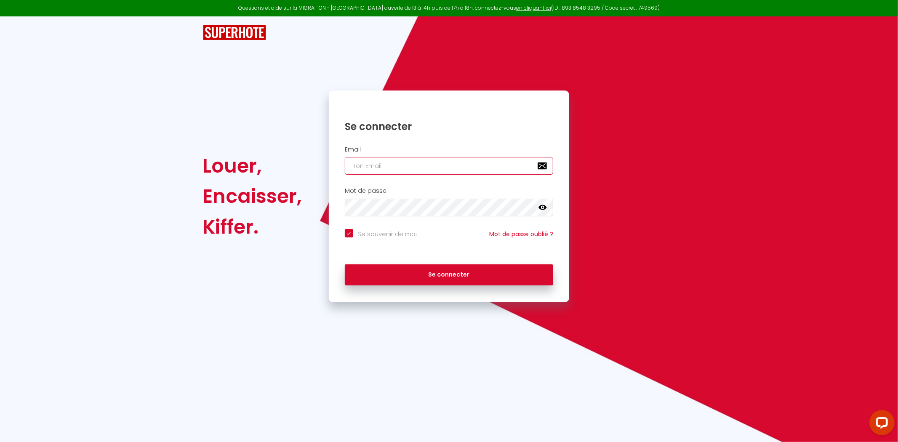
click at [453, 167] on input "email" at bounding box center [449, 166] width 209 height 18
type input "[EMAIL_ADDRESS][DOMAIN_NAME]"
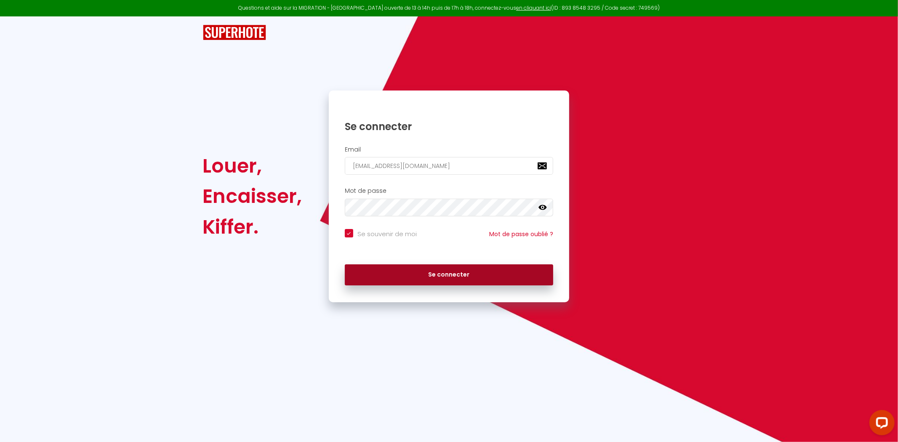
click at [402, 278] on button "Se connecter" at bounding box center [449, 274] width 209 height 21
checkbox input "true"
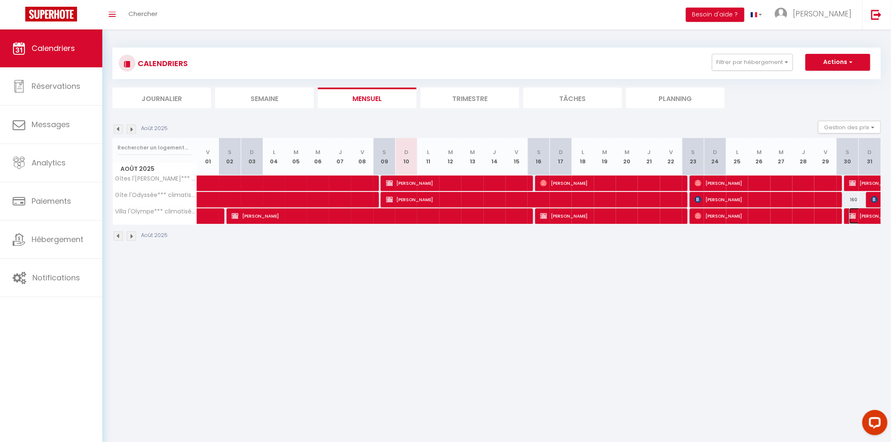
click at [866, 216] on span "[PERSON_NAME]" at bounding box center [897, 216] width 97 height 16
select select "OK"
select select "KO"
select select "0"
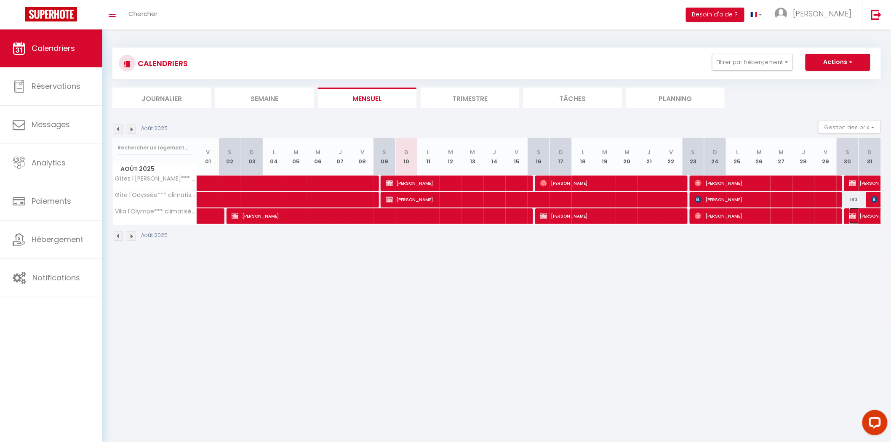
select select "1"
select select
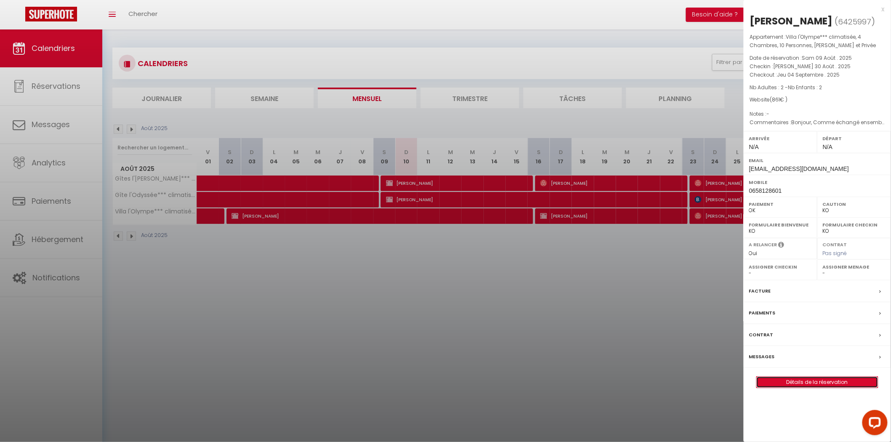
click at [825, 386] on link "Détails de la réservation" at bounding box center [817, 382] width 121 height 11
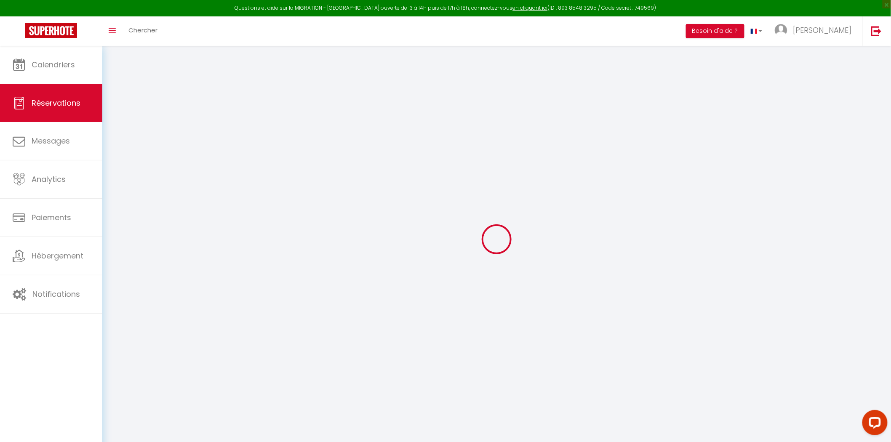
select select
checkbox input "false"
select select
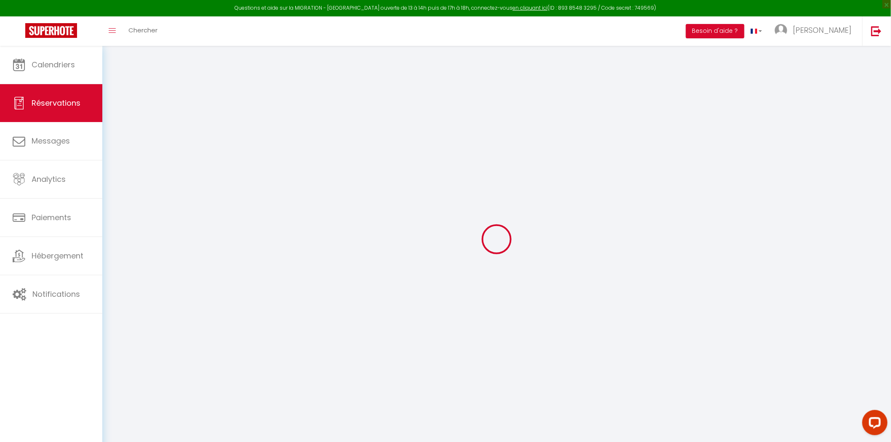
checkbox input "false"
select select
checkbox input "false"
type textarea "Bonjour, Comme échangé ensemble par messagerie leboncoin, nous avons 2 jumelles…"
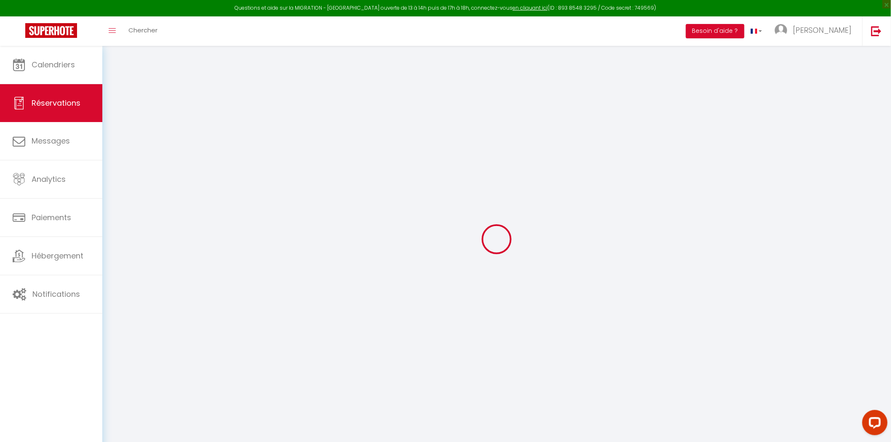
type input "11"
select select
checkbox input "false"
select select
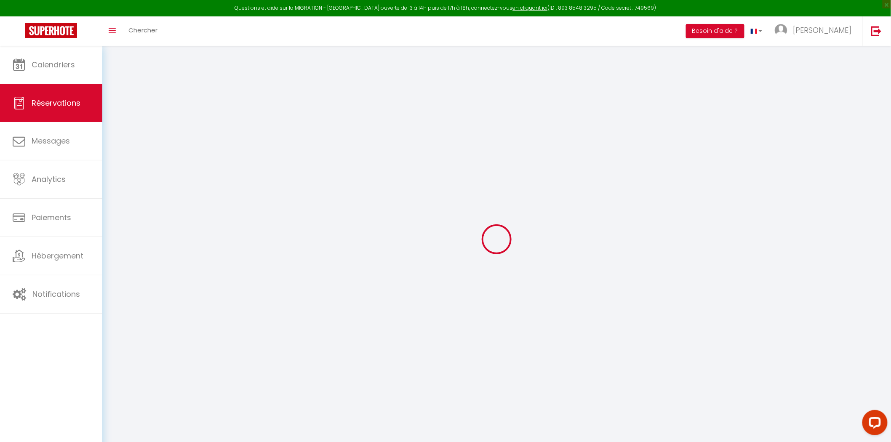
select select
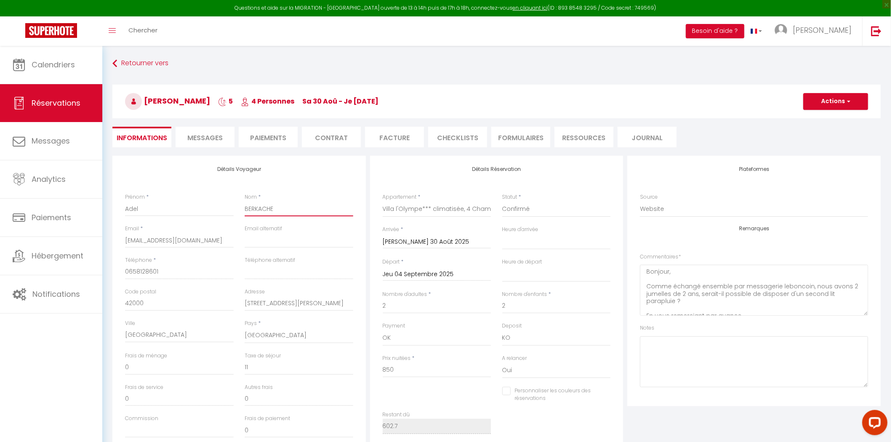
drag, startPoint x: 279, startPoint y: 207, endPoint x: 239, endPoint y: 208, distance: 40.4
click at [239, 208] on div "Nom * BERKACHE" at bounding box center [299, 209] width 120 height 32
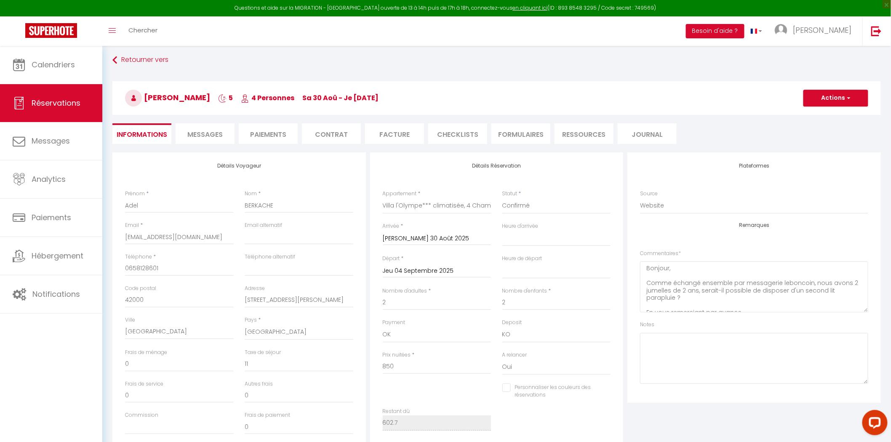
scroll to position [0, 0]
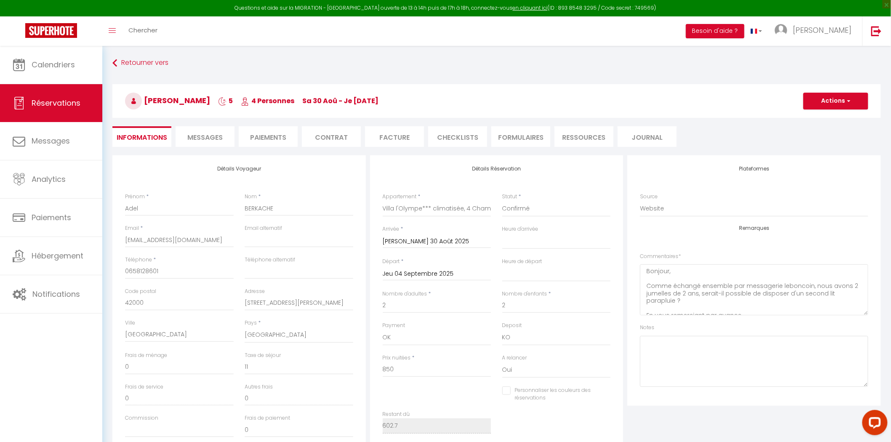
click at [200, 133] on span "Messages" at bounding box center [204, 138] width 35 height 10
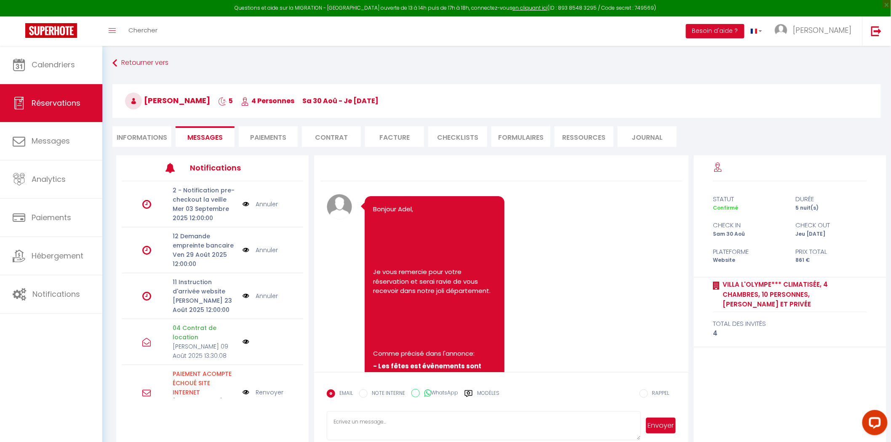
click at [271, 136] on li "Paiements" at bounding box center [268, 136] width 59 height 21
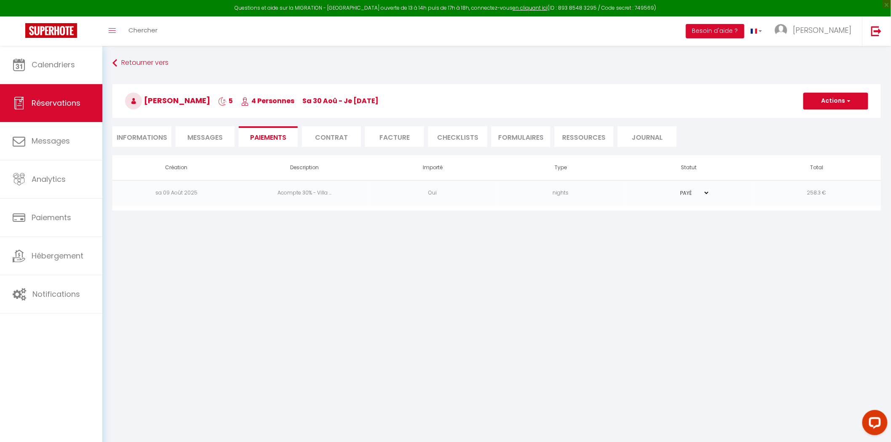
click at [131, 135] on li "Informations" at bounding box center [141, 136] width 59 height 21
select select
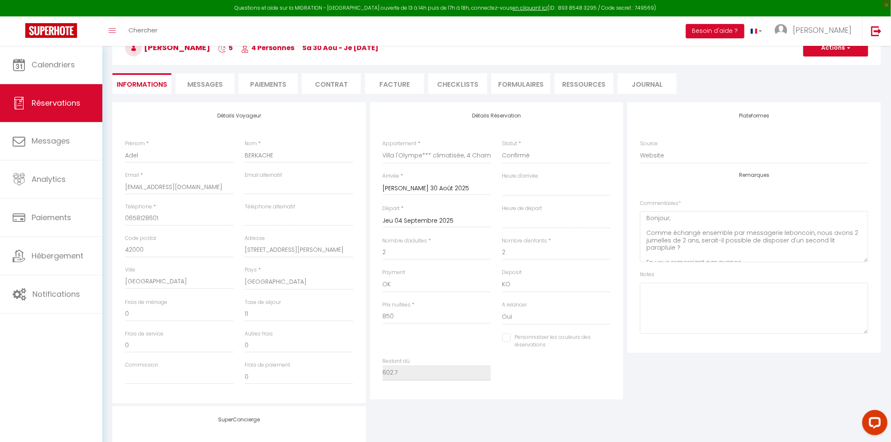
scroll to position [94, 0]
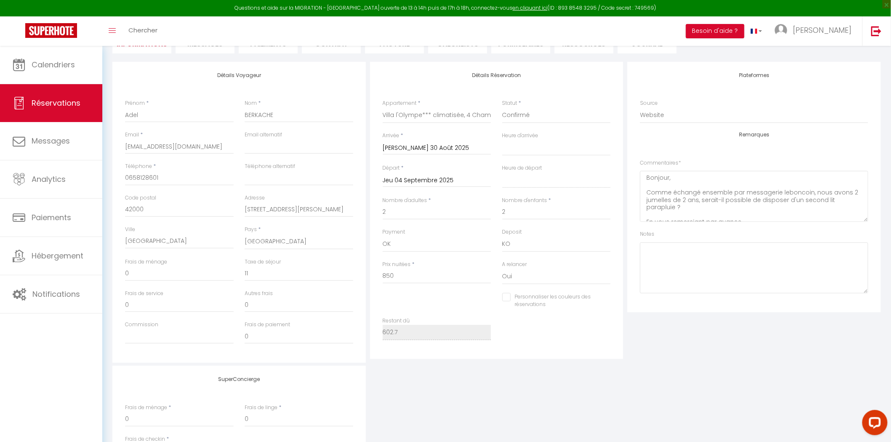
select select
checkbox input "false"
select select
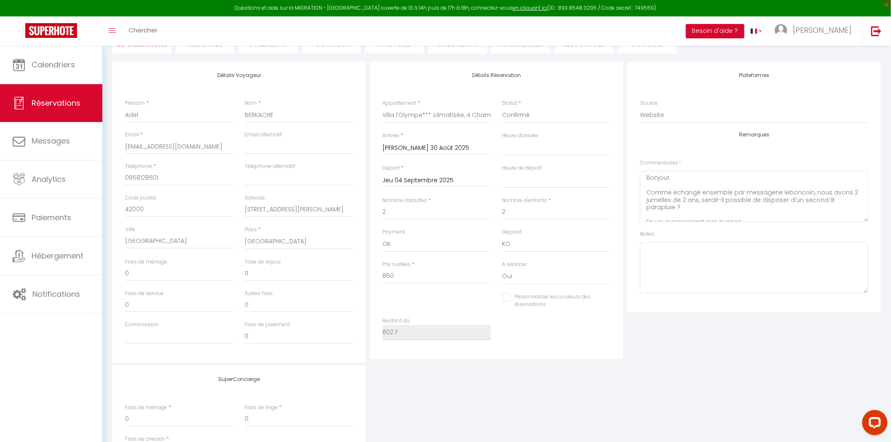
checkbox input "false"
select select
checkbox input "false"
select select
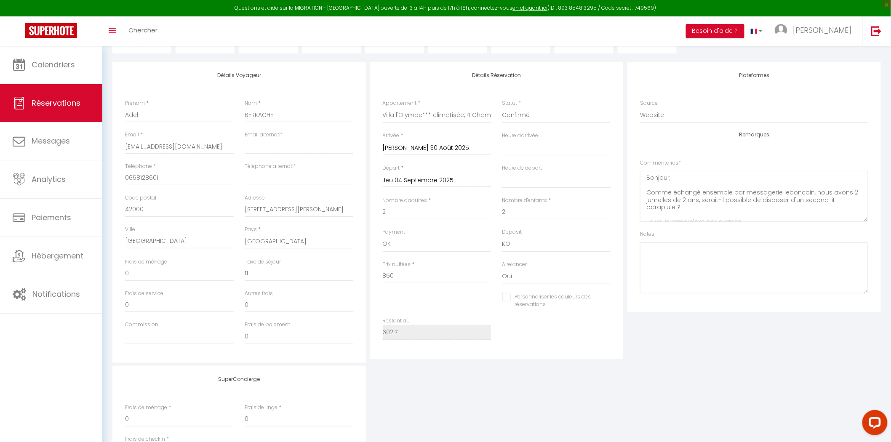
select select
checkbox input "false"
select select
checkbox input "false"
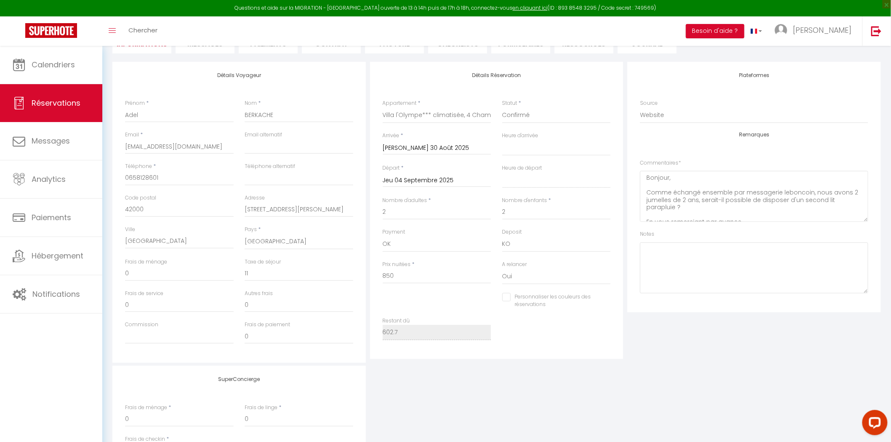
select select
checkbox input "false"
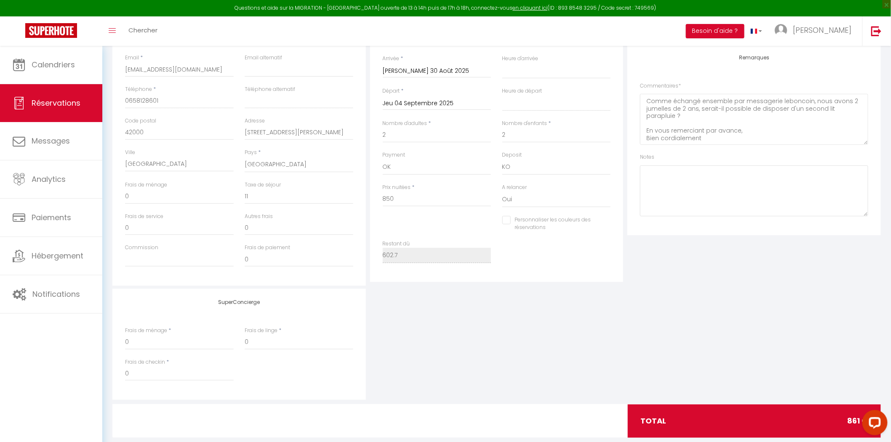
scroll to position [187, 0]
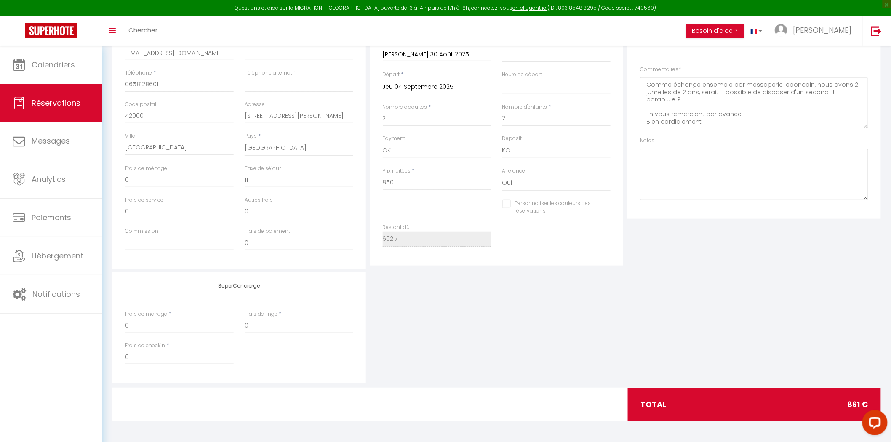
select select
checkbox input "false"
select select
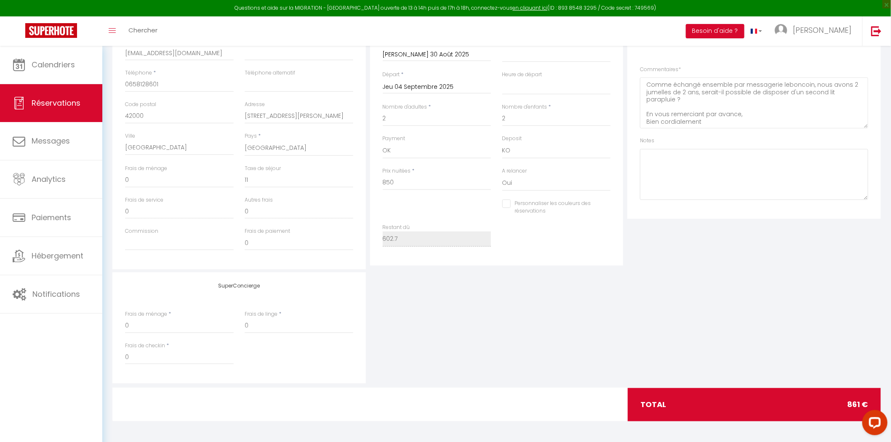
checkbox input "false"
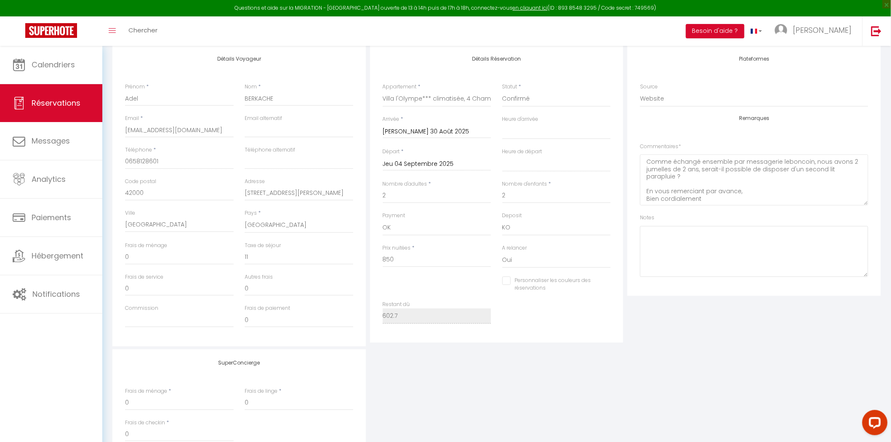
scroll to position [94, 0]
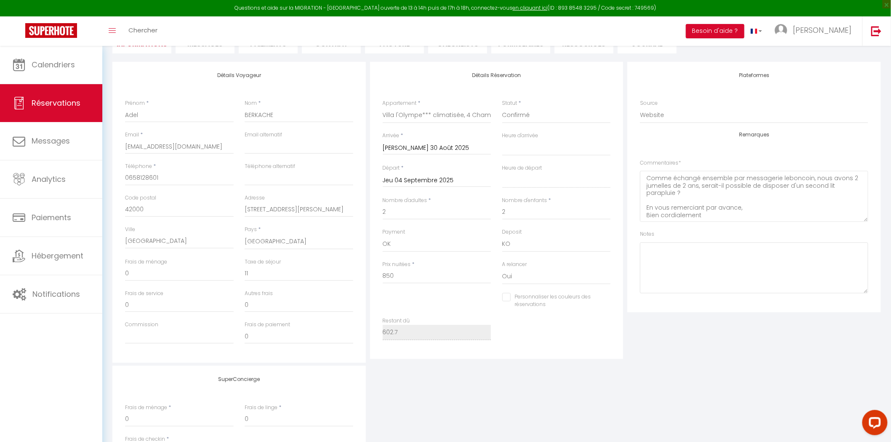
select select
checkbox input "false"
select select
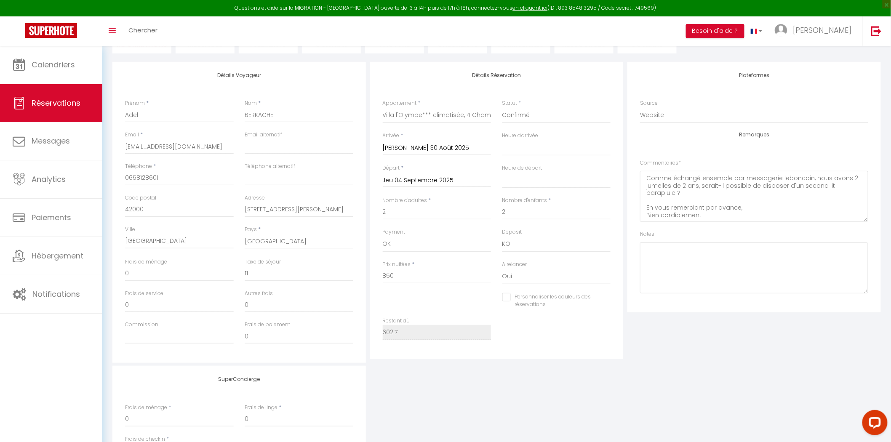
checkbox input "false"
drag, startPoint x: 213, startPoint y: 152, endPoint x: 120, endPoint y: 148, distance: 92.3
click at [120, 148] on div "Email * [EMAIL_ADDRESS][DOMAIN_NAME]" at bounding box center [180, 147] width 120 height 32
select select
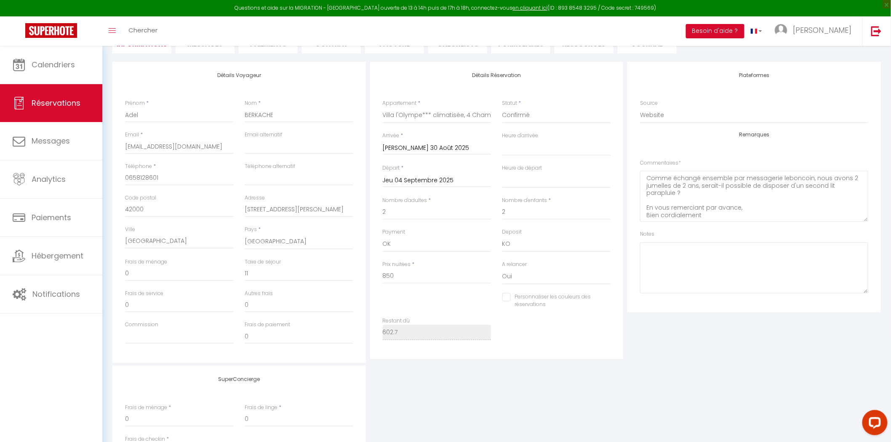
checkbox input "false"
select select
checkbox input "false"
drag, startPoint x: 171, startPoint y: 180, endPoint x: 120, endPoint y: 180, distance: 50.5
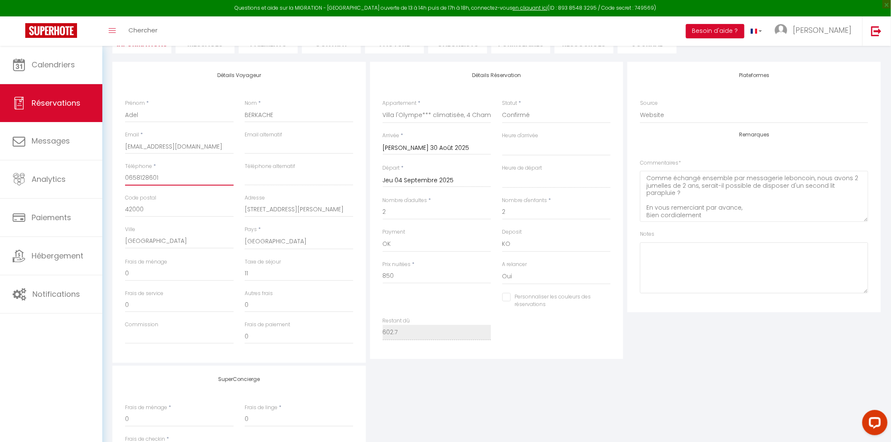
click at [120, 180] on div "Téléphone * [PHONE_NUMBER]" at bounding box center [180, 179] width 120 height 32
select select
checkbox input "false"
select select
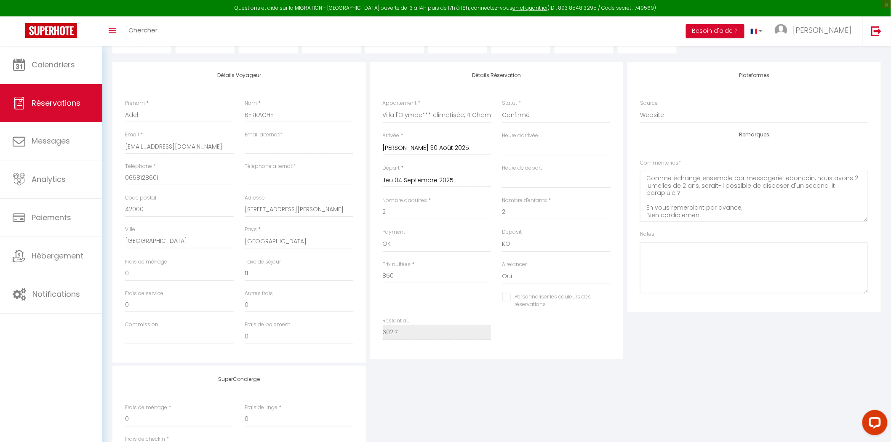
select select
checkbox input "false"
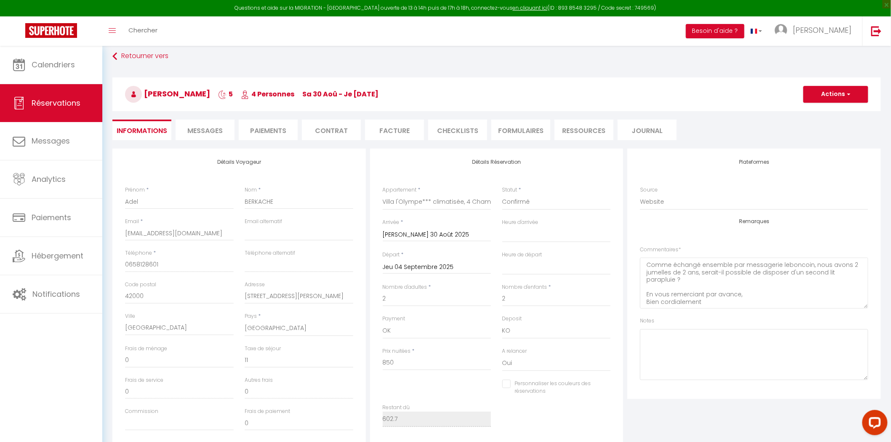
scroll to position [0, 0]
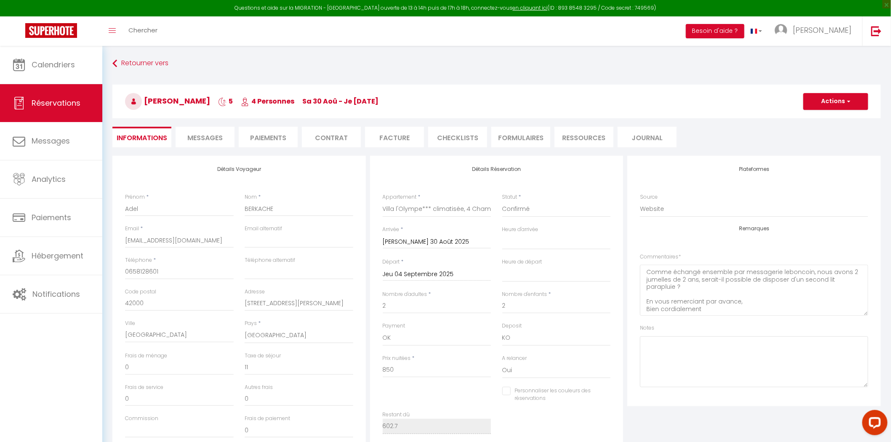
click at [208, 136] on span "Messages" at bounding box center [204, 138] width 35 height 10
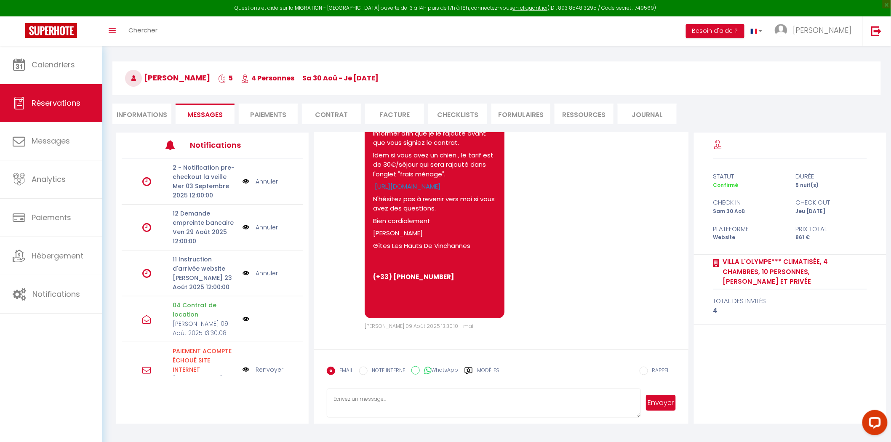
scroll to position [45, 0]
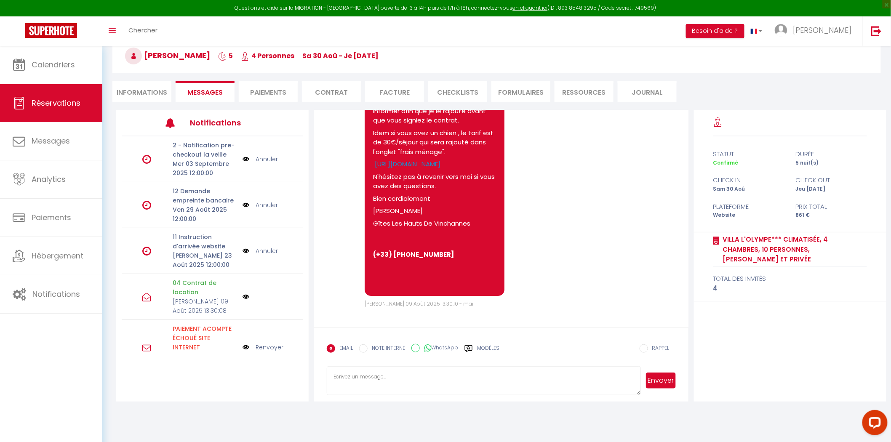
click at [356, 377] on textarea at bounding box center [484, 380] width 314 height 29
drag, startPoint x: 359, startPoint y: 392, endPoint x: 330, endPoint y: 368, distance: 37.7
click at [330, 368] on textarea "Bonjour, je vous confirme que je vous mettrais à disposition 2 lits parapluie p…" at bounding box center [484, 380] width 314 height 29
click at [331, 87] on li "Contrat" at bounding box center [331, 91] width 59 height 21
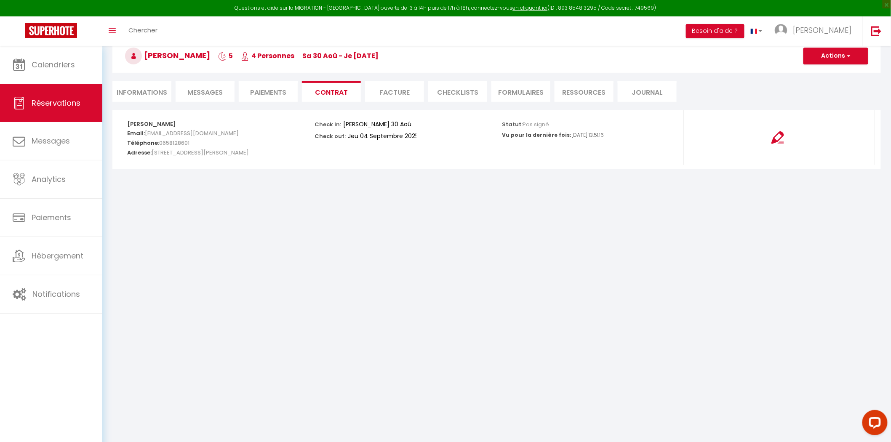
click at [206, 95] on span "Messages" at bounding box center [204, 93] width 35 height 10
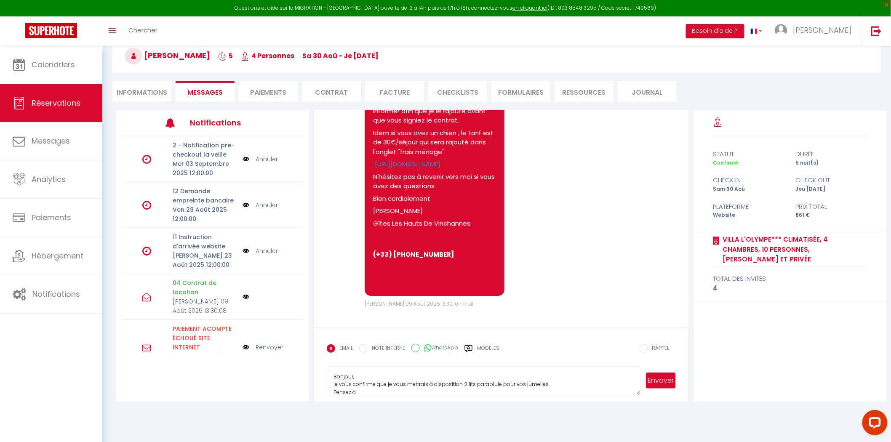
click at [368, 394] on textarea "Bonjour, je vous confirme que je vous mettrais à disposition 2 lits parapluie p…" at bounding box center [484, 380] width 314 height 29
click at [477, 381] on textarea "Bonjour, je vous confirme que je vous mettrais à disposition 2 lits parapluie p…" at bounding box center [484, 380] width 314 height 29
click at [481, 382] on textarea "Bonjour, je vous confirme que je vous mettrais à disposition 2 lits parapluie p…" at bounding box center [484, 380] width 314 height 29
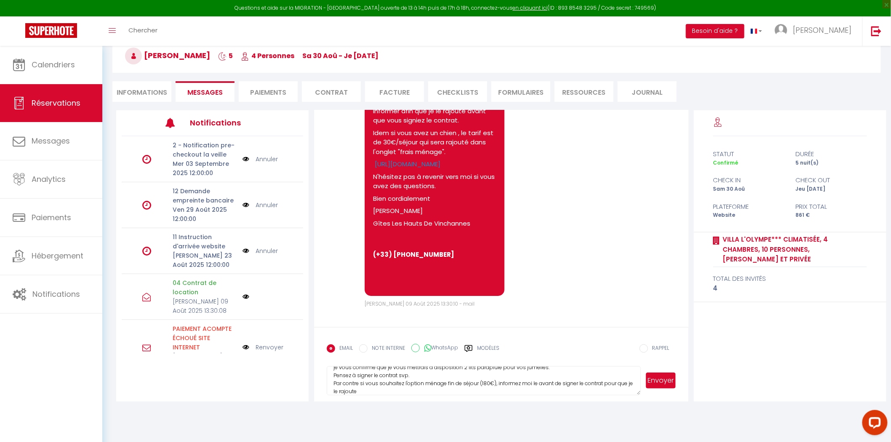
click at [373, 389] on textarea "Bonjour, je vous confirme que je vous mettrais à disposition 2 lits parapluie p…" at bounding box center [484, 380] width 314 height 29
type textarea "Bonjour, je vous confirme que je vous mettrais à disposition 2 lits parapluie p…"
click at [663, 380] on button "Envoyer" at bounding box center [660, 381] width 29 height 16
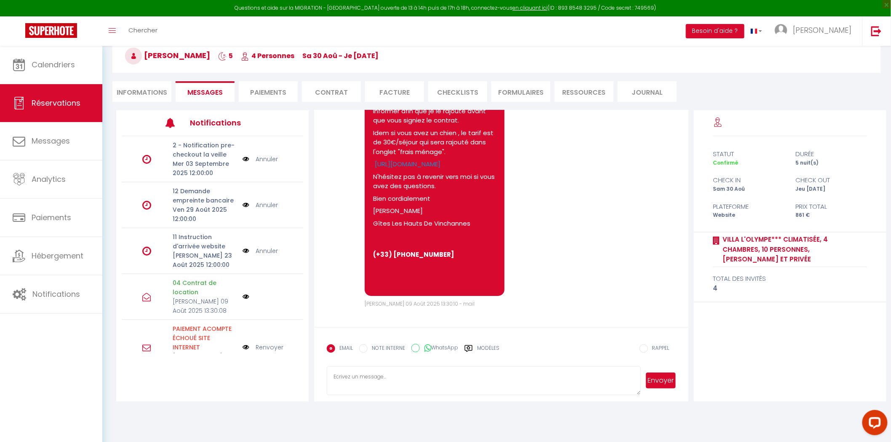
scroll to position [0, 0]
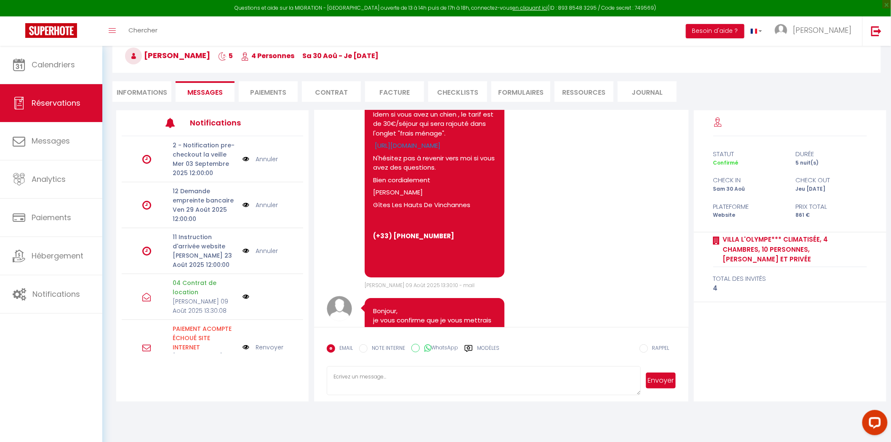
select select
click at [142, 94] on li "Informations" at bounding box center [141, 91] width 59 height 21
select select
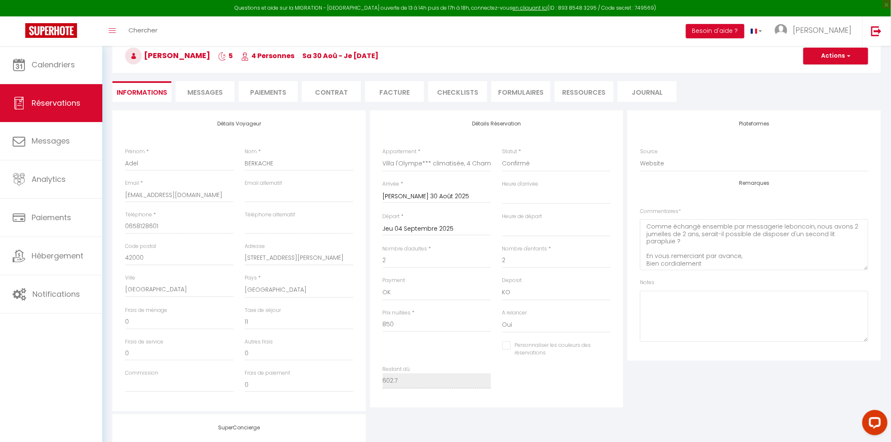
select select
checkbox input "false"
select select
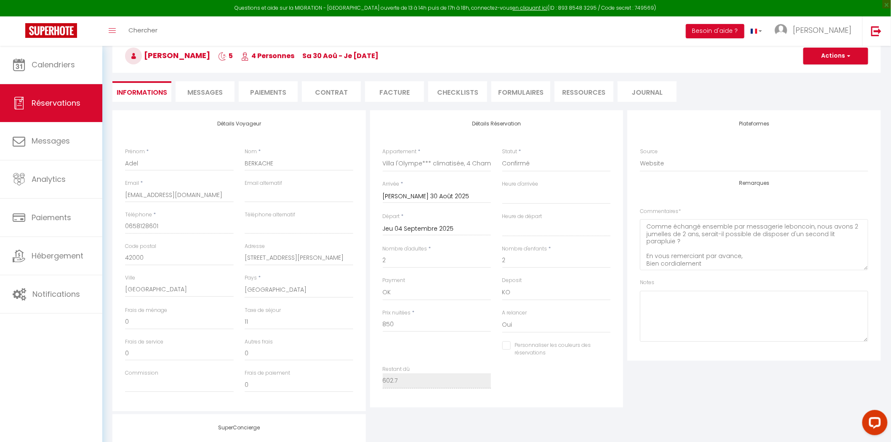
checkbox input "false"
select select
checkbox input "false"
select select
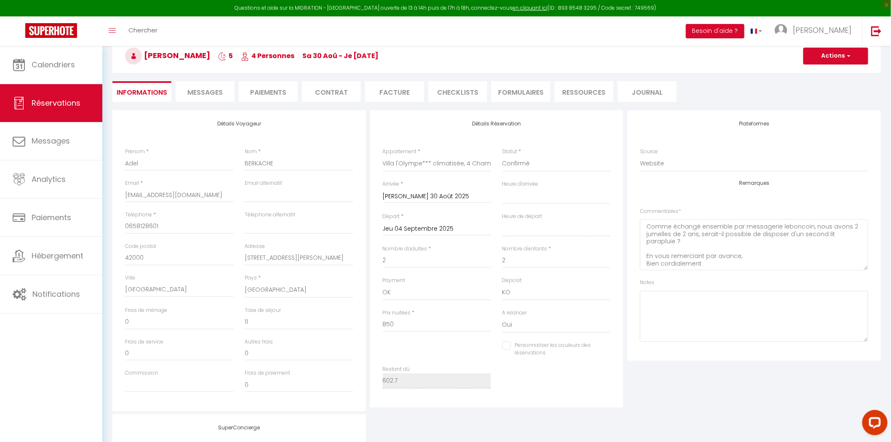
select select
checkbox input "false"
select select
checkbox input "false"
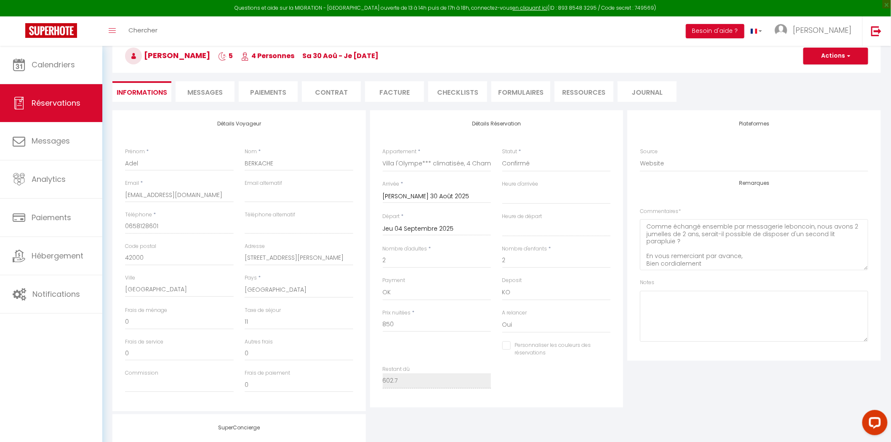
select select
checkbox input "false"
select select
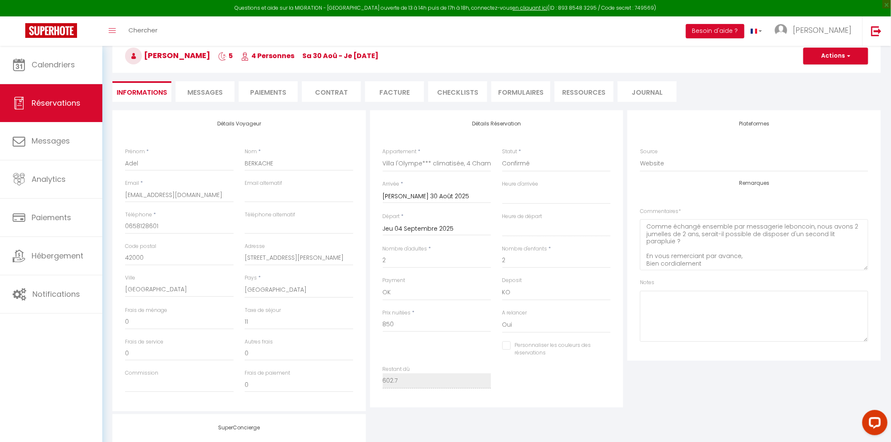
checkbox input "false"
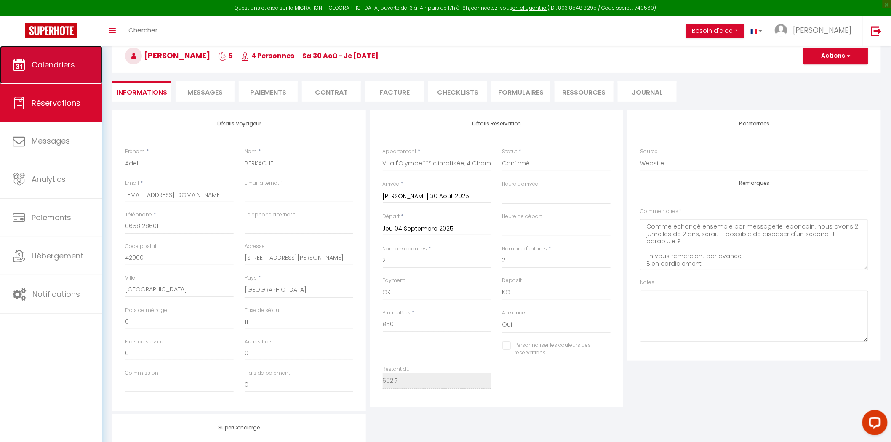
click at [49, 76] on link "Calendriers" at bounding box center [51, 65] width 102 height 38
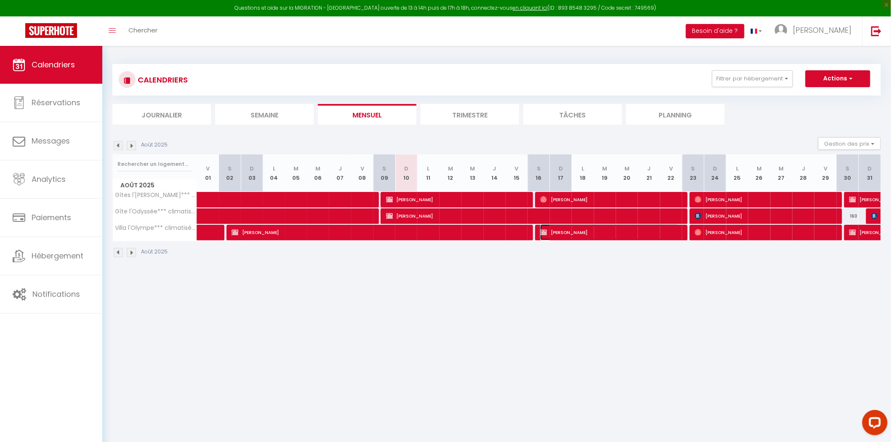
click at [608, 238] on span "[PERSON_NAME]" at bounding box center [609, 232] width 139 height 16
select select "OK"
select select "KO"
select select "0"
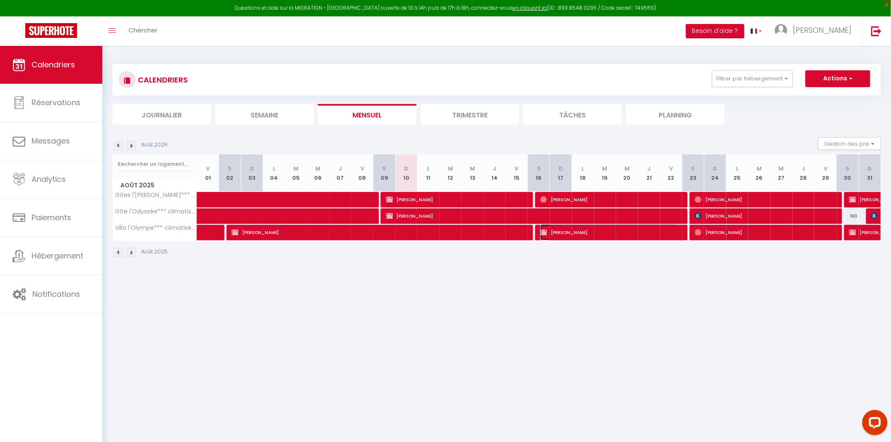
select select "1"
select select
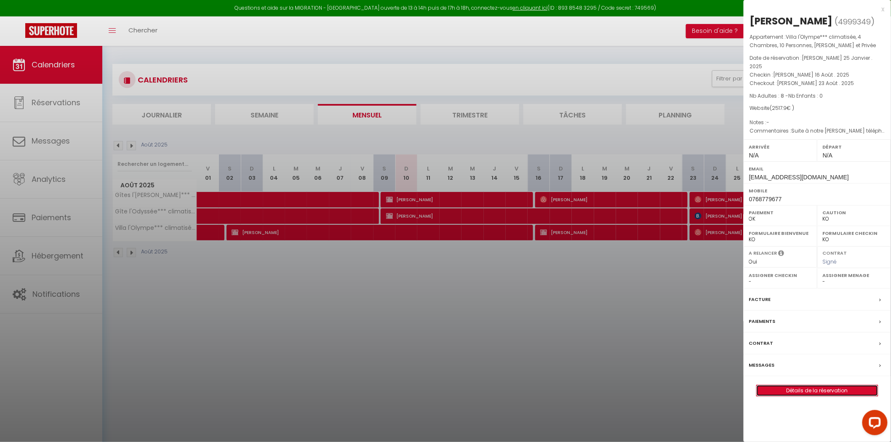
click at [794, 385] on link "Détails de la réservation" at bounding box center [817, 390] width 121 height 11
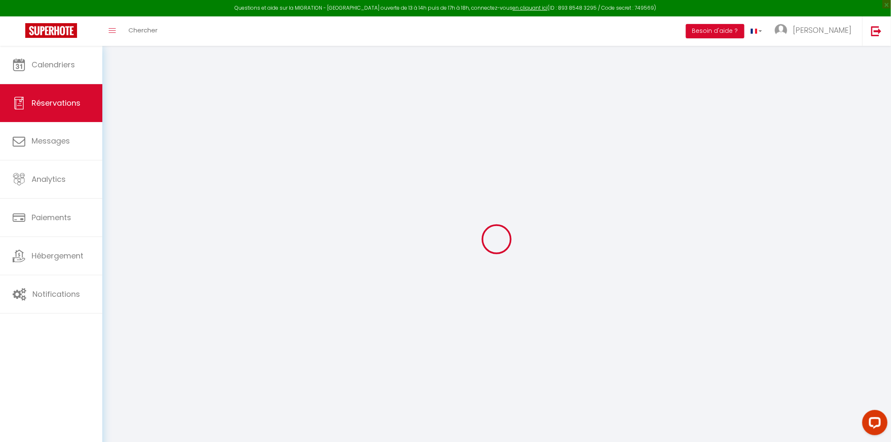
type input "Gaël"
type input "Bossu"
type input "[EMAIL_ADDRESS][DOMAIN_NAME]"
type input "0768779677"
type input "21160"
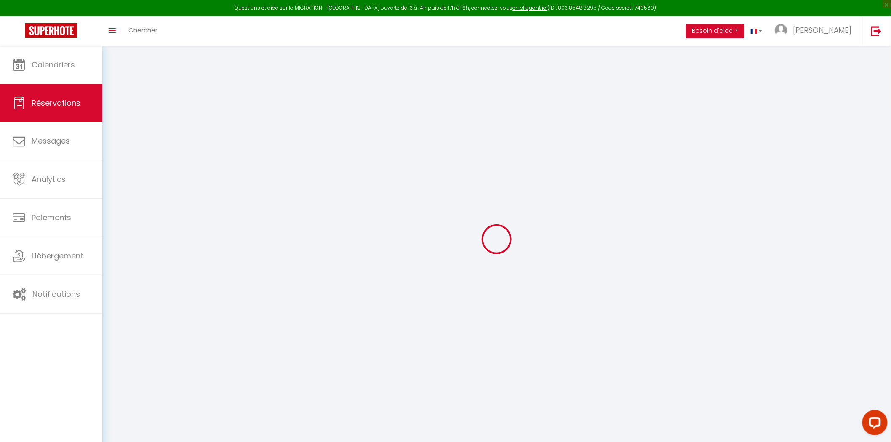
type input "[STREET_ADDRESS][PERSON_NAME]"
type input "Couchey"
select select "FR"
select select "32314"
select select "1"
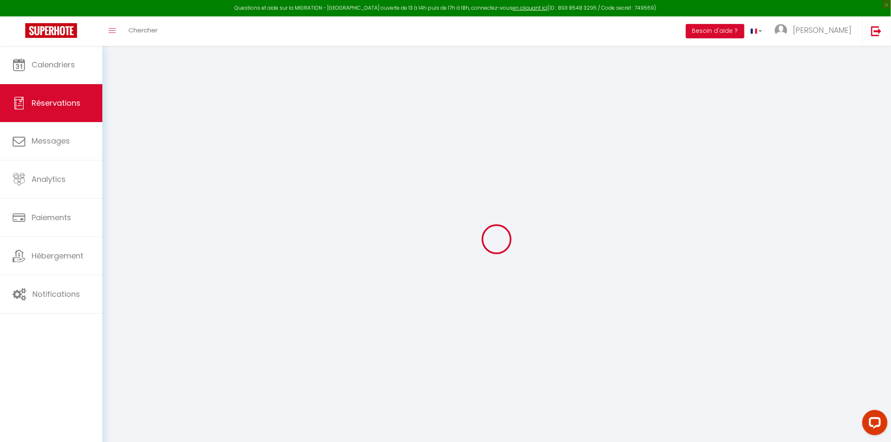
type input "[PERSON_NAME] 16 Août 2025"
select select
type input "Sam 23 Août 2025"
select select
type input "8"
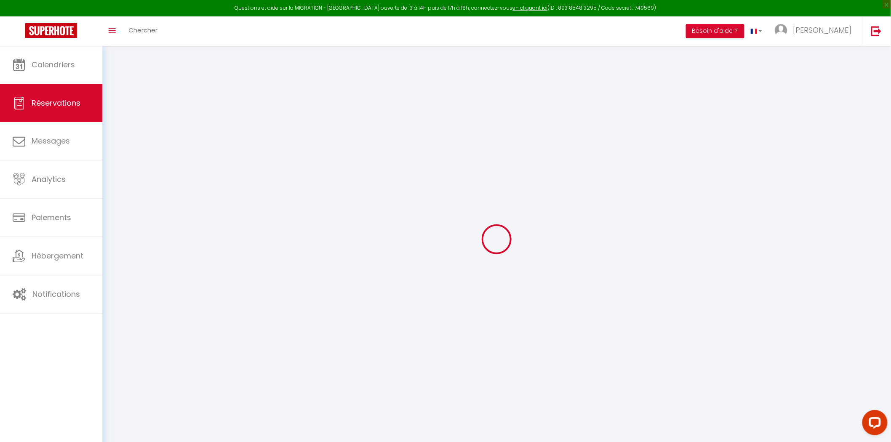
select select "12"
select select
type input "2464"
checkbox input "false"
type input "1692.6"
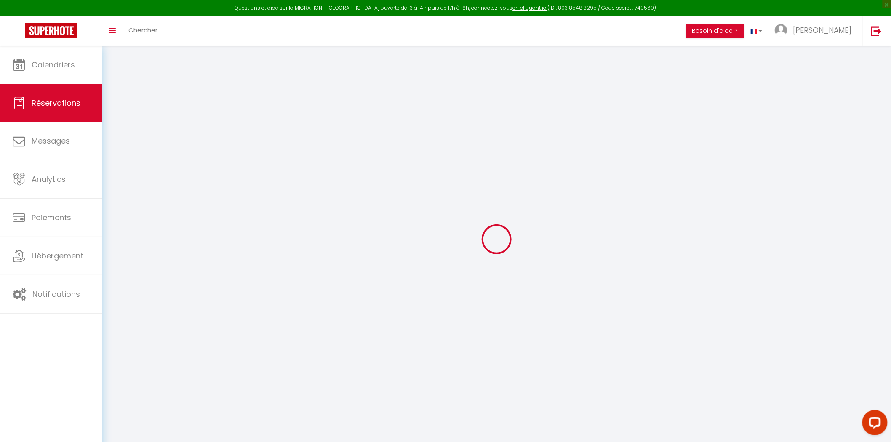
select select "69"
type input "0"
select select
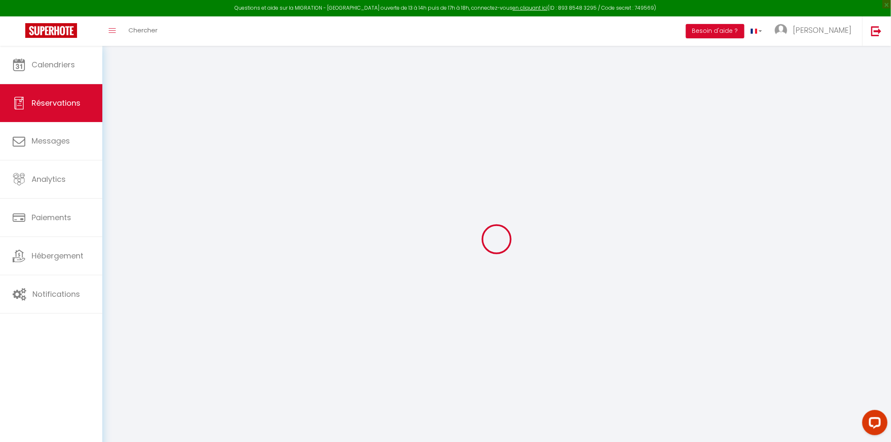
select select
select select "14"
checkbox input "false"
select select
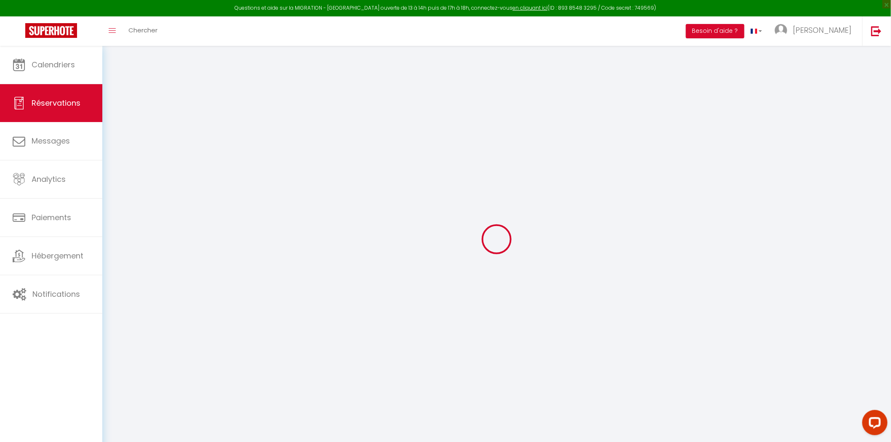
checkbox input "false"
select select
checkbox input "false"
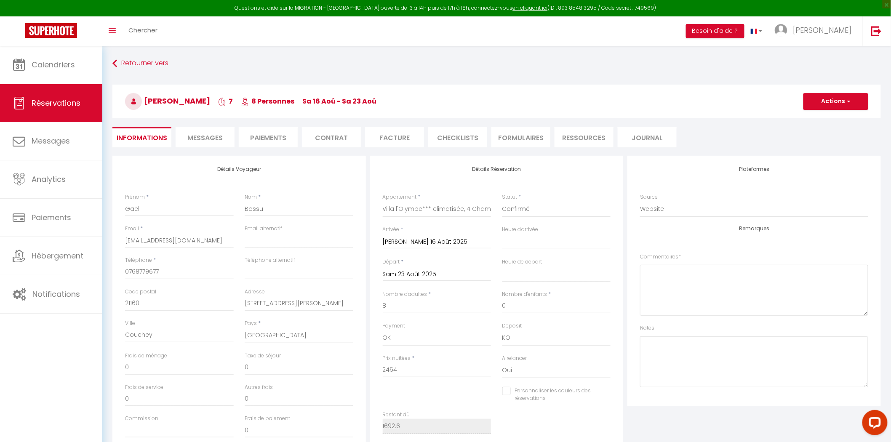
select select
checkbox input "false"
type textarea "Suite à notre [PERSON_NAME] téléphonique, nous aimerions réserver le gîte Olymp…"
type input "53.9"
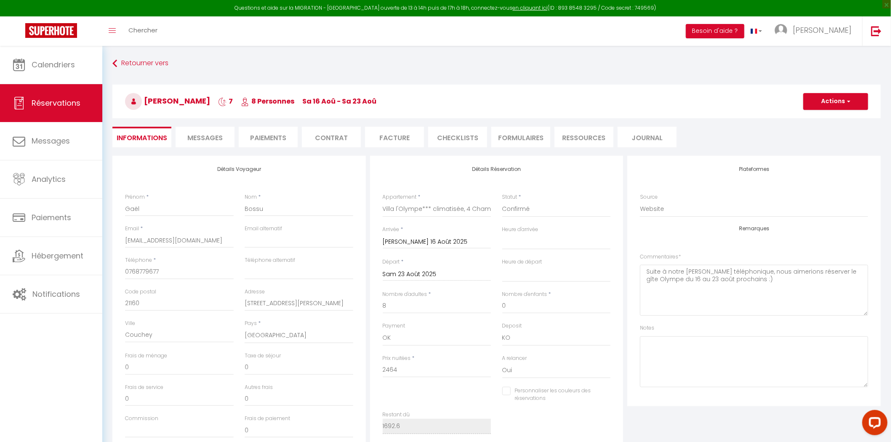
select select
checkbox input "false"
select select
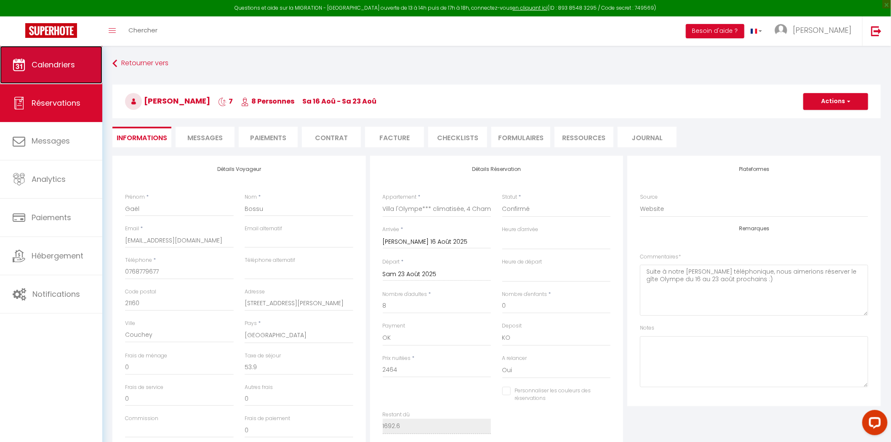
click at [60, 71] on link "Calendriers" at bounding box center [51, 65] width 102 height 38
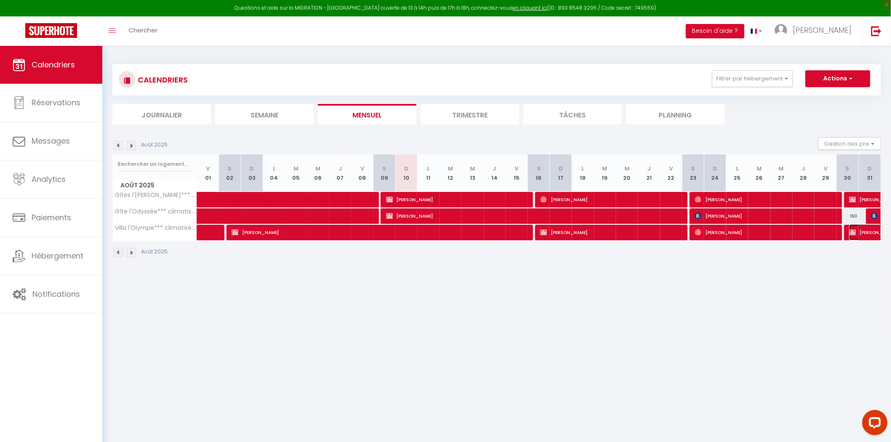
click at [864, 236] on span "[PERSON_NAME]" at bounding box center [897, 232] width 97 height 16
select select "OK"
select select "KO"
select select "0"
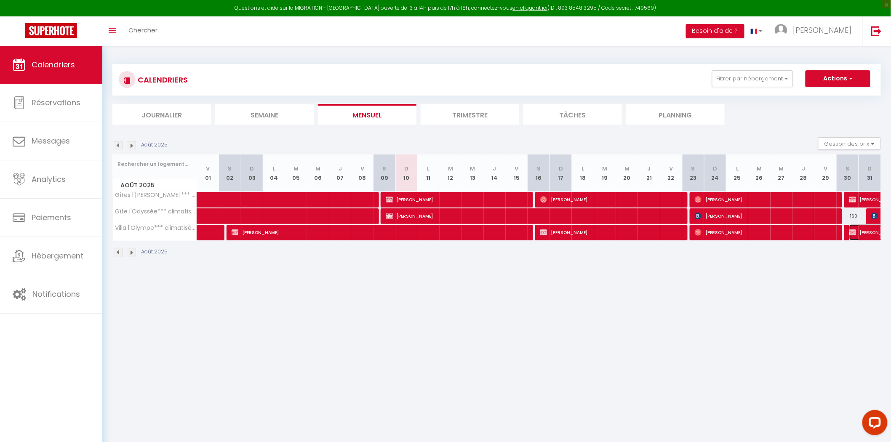
select select "1"
select select
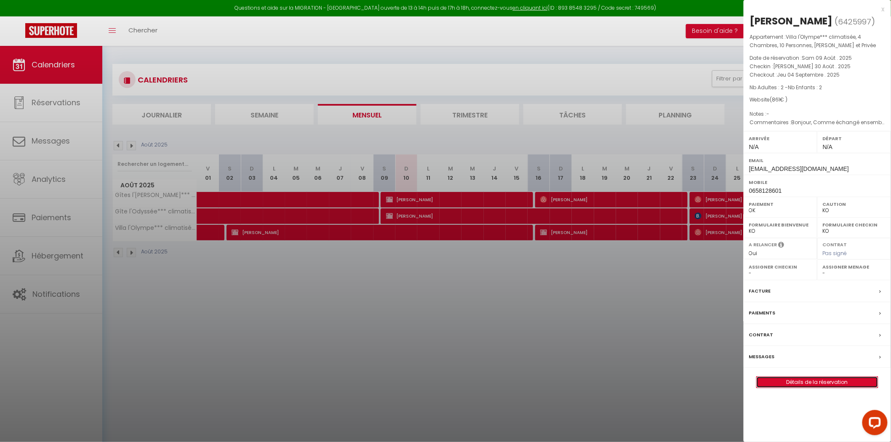
click at [789, 382] on link "Détails de la réservation" at bounding box center [817, 382] width 121 height 11
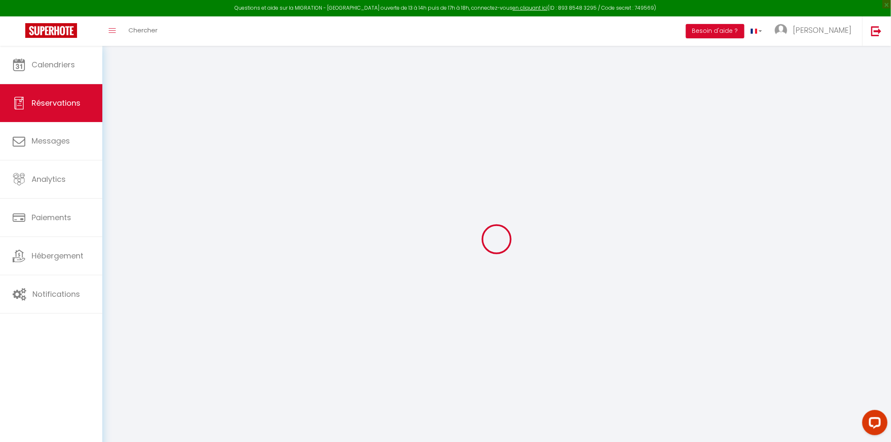
select select
checkbox input "false"
select select
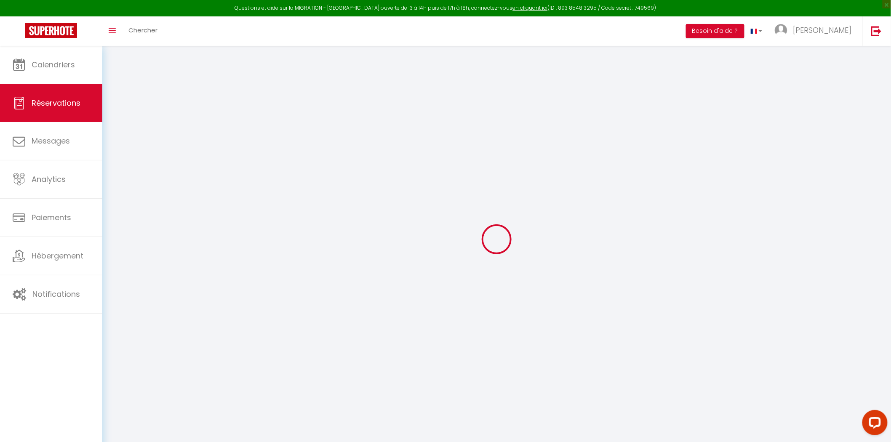
checkbox input "false"
select select
checkbox input "false"
type textarea "Bonjour, Comme échangé ensemble par messagerie leboncoin, nous avons 2 jumelles…"
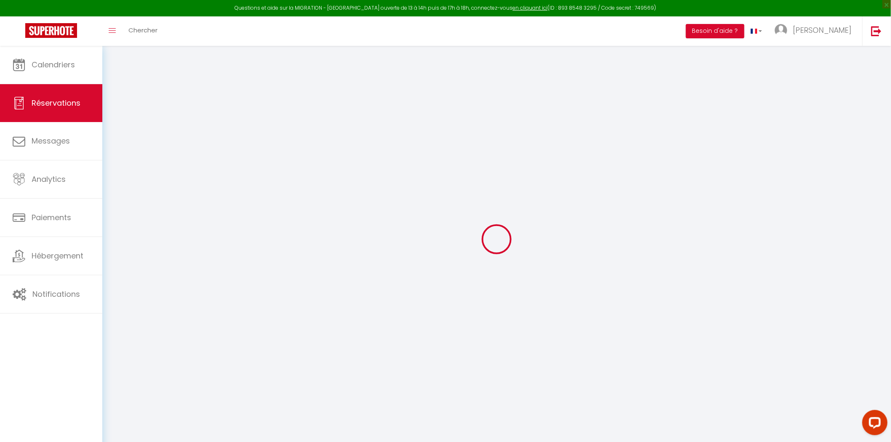
type input "11"
select select
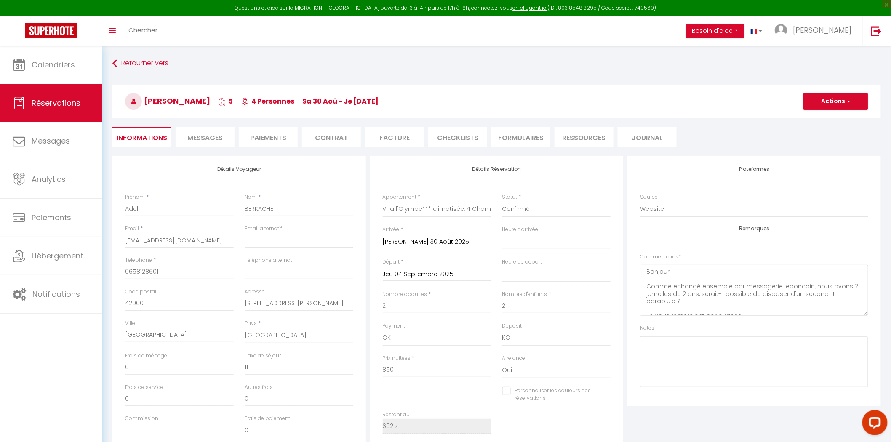
checkbox input "false"
select select
